Goal: Transaction & Acquisition: Purchase product/service

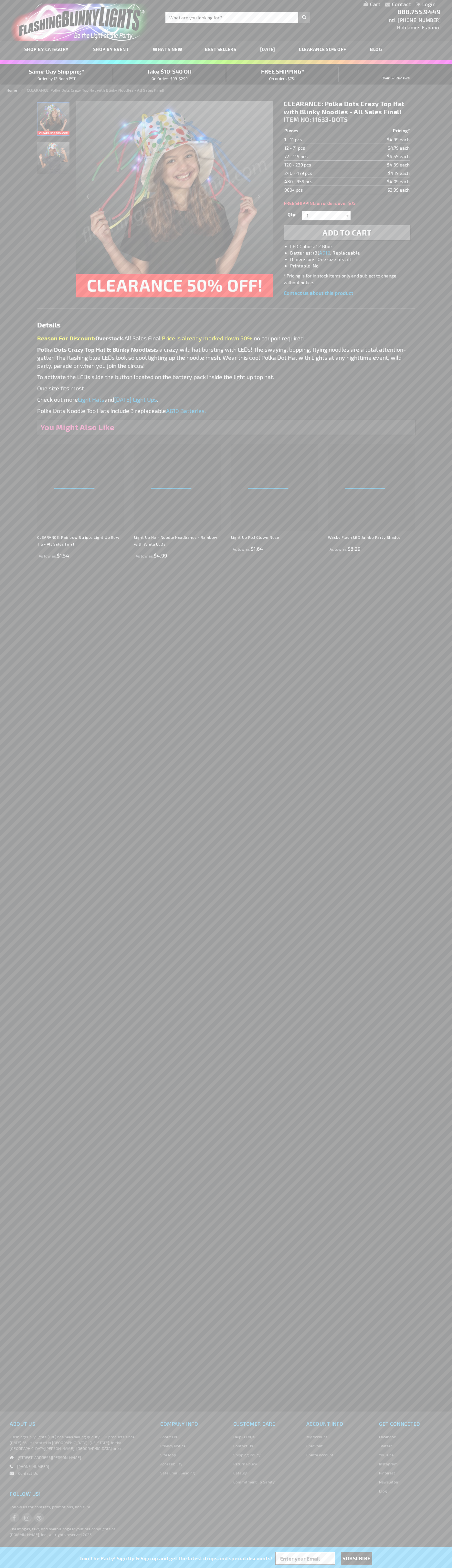
click at [347, 233] on span "Add to Cart" at bounding box center [347, 232] width 49 height 9
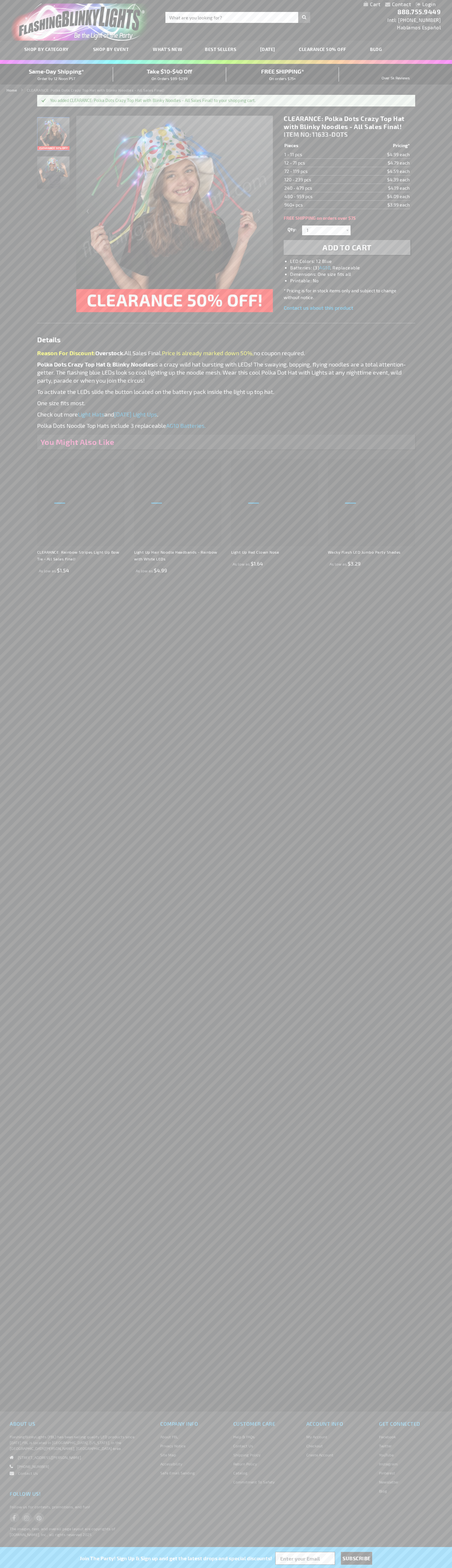
click at [412, 4] on li "Login" at bounding box center [425, 4] width 29 height 8
click at [372, 4] on link "My Cart" at bounding box center [372, 4] width 17 height 6
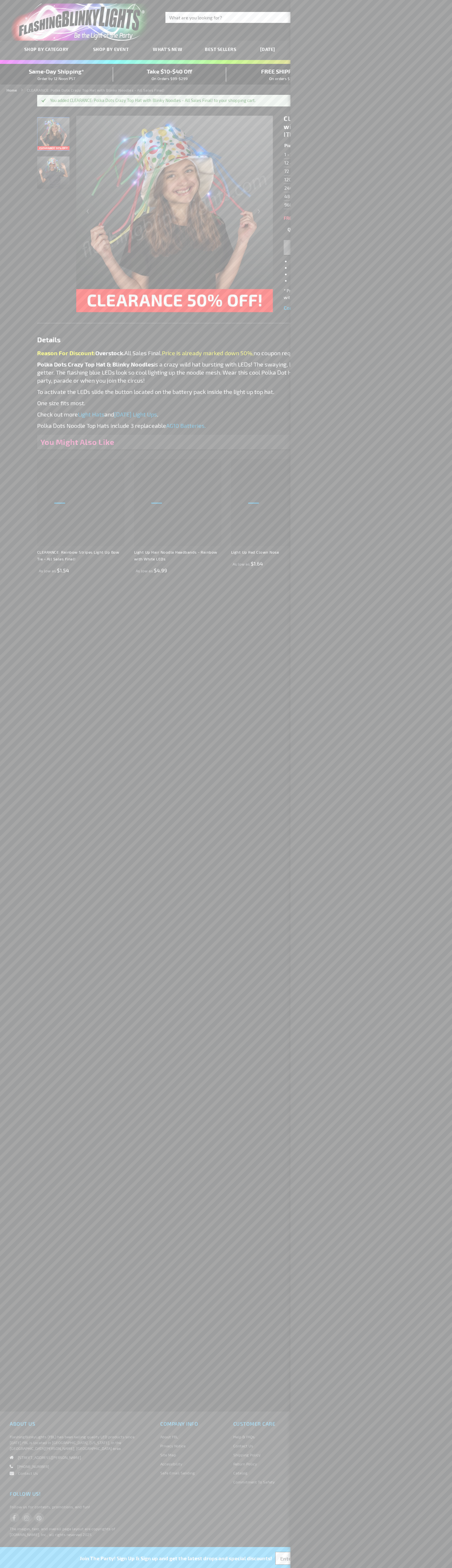
click at [57, 74] on span "Same-Day Shipping*" at bounding box center [56, 71] width 55 height 7
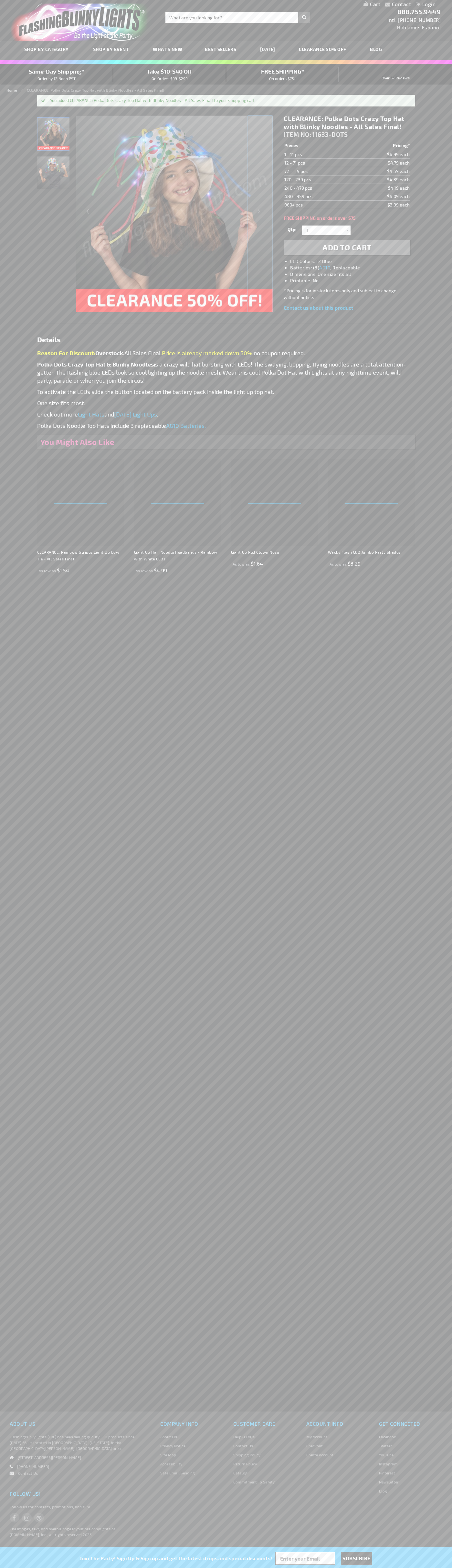
click at [260, 214] on div "Next" at bounding box center [260, 214] width 26 height 198
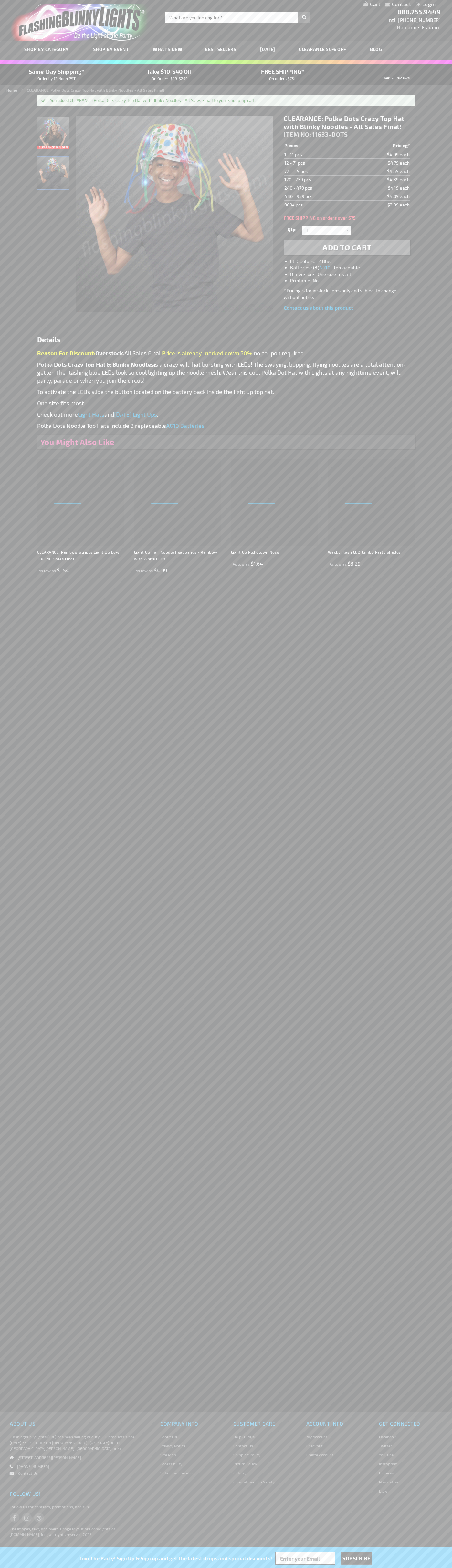
click at [57, 74] on span "Same-Day Shipping*" at bounding box center [56, 71] width 55 height 7
click at [260, 214] on div "Next" at bounding box center [260, 214] width 26 height 198
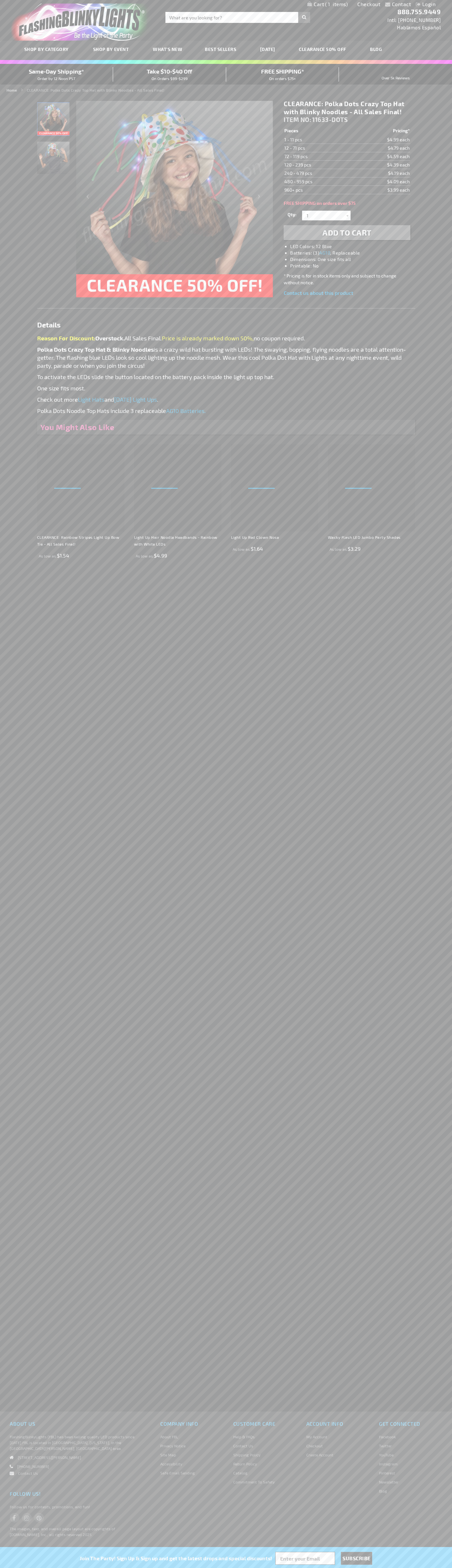
click at [327, 4] on span "1" at bounding box center [336, 4] width 23 height 6
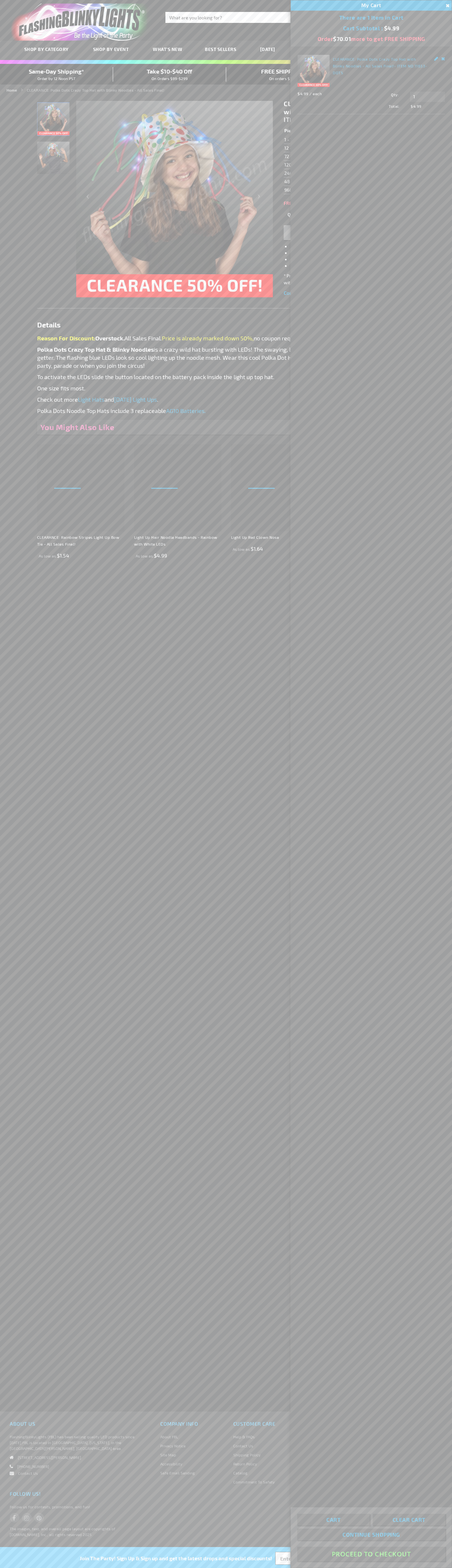
click at [409, 1519] on span "Clear Cart" at bounding box center [409, 1519] width 33 height 7
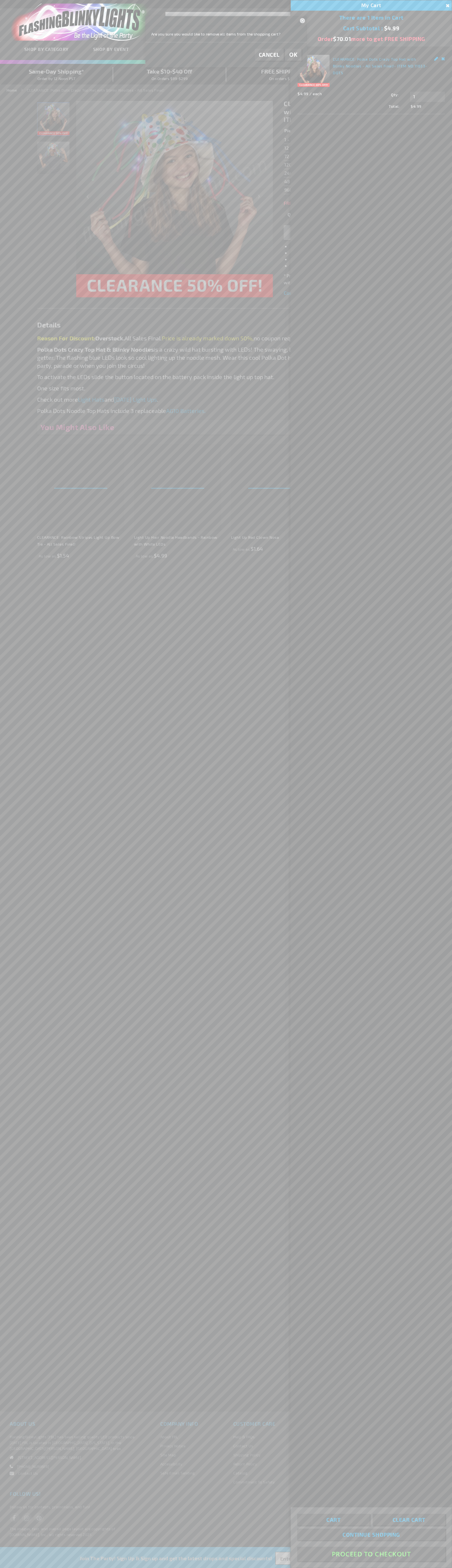
click at [293, 55] on span "OK" at bounding box center [293, 55] width 9 height 7
